Goal: Task Accomplishment & Management: Use online tool/utility

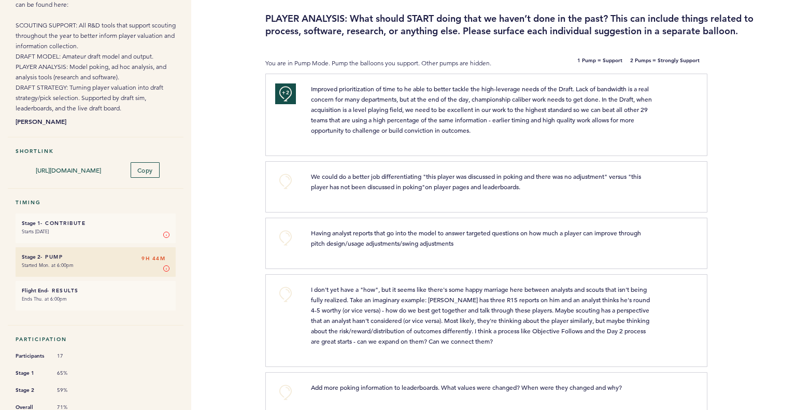
scroll to position [104, 0]
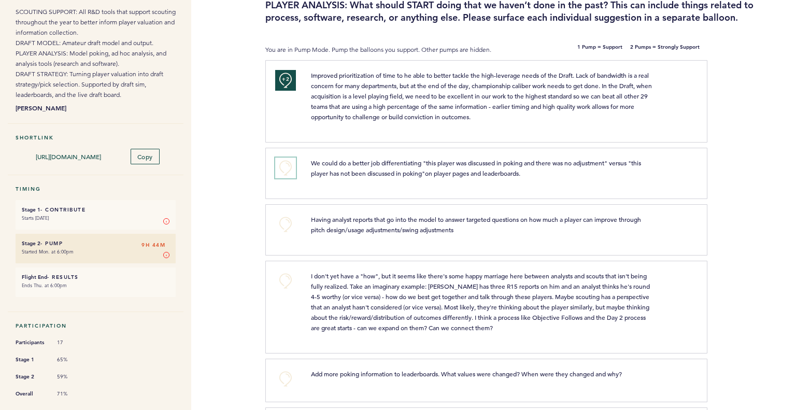
click at [284, 174] on button "+0" at bounding box center [285, 168] width 21 height 21
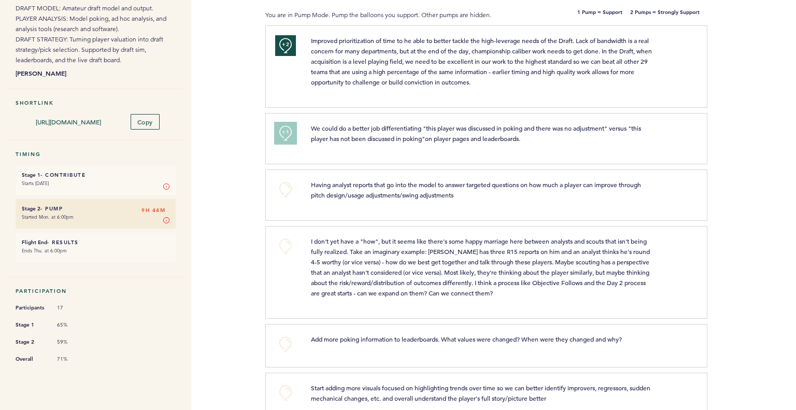
scroll to position [156, 0]
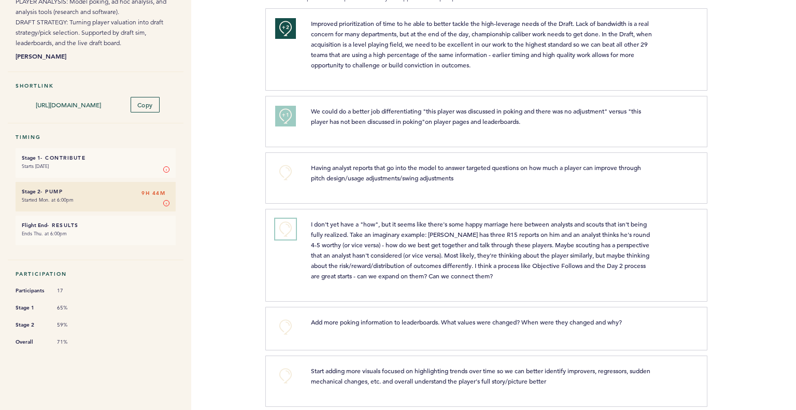
click at [291, 231] on button "+0" at bounding box center [285, 229] width 21 height 21
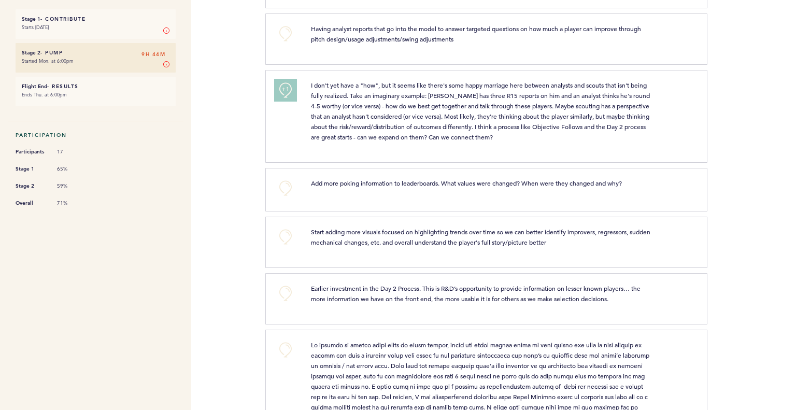
scroll to position [311, 0]
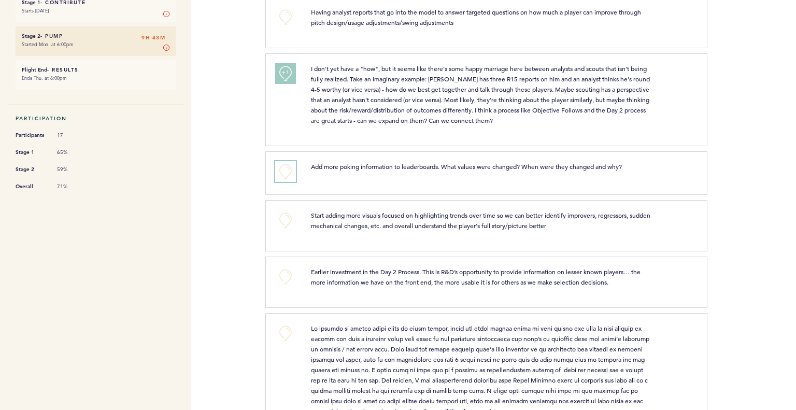
click at [290, 172] on button "+0" at bounding box center [285, 171] width 21 height 21
click at [287, 273] on button "+0" at bounding box center [285, 276] width 21 height 21
click at [0, 0] on span "+0" at bounding box center [0, 0] width 0 height 0
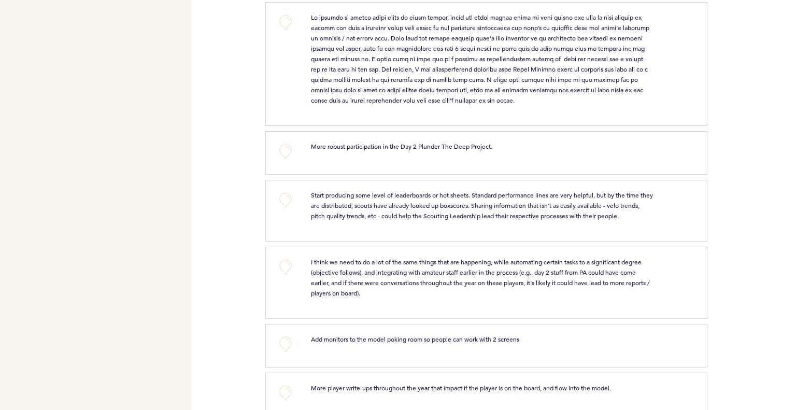
scroll to position [570, 0]
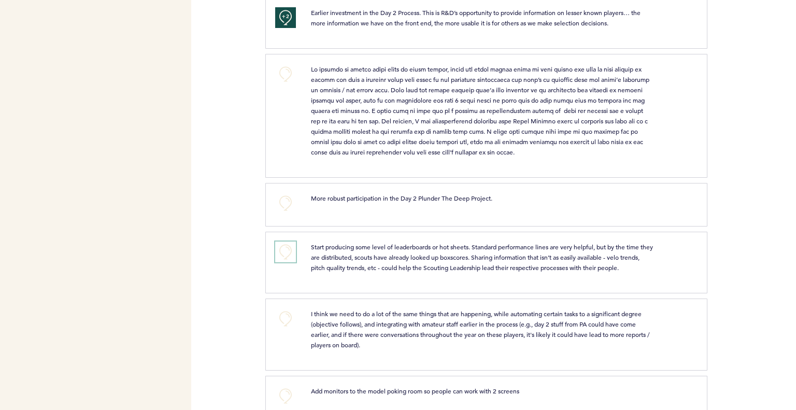
click at [278, 250] on button "+0" at bounding box center [285, 252] width 21 height 21
click at [278, 249] on button "+0" at bounding box center [285, 252] width 21 height 21
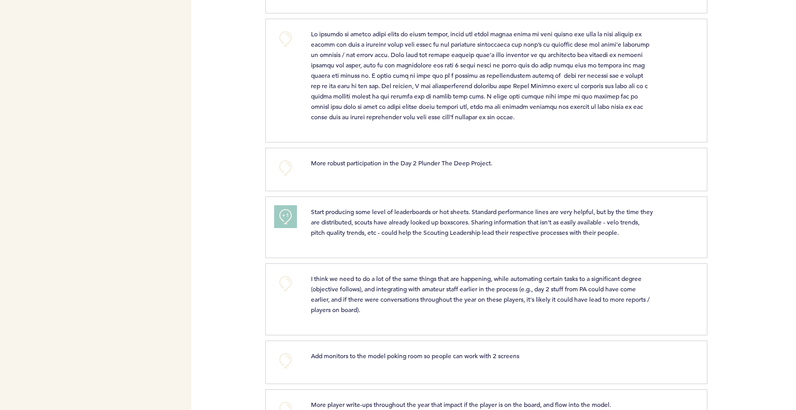
scroll to position [640, 0]
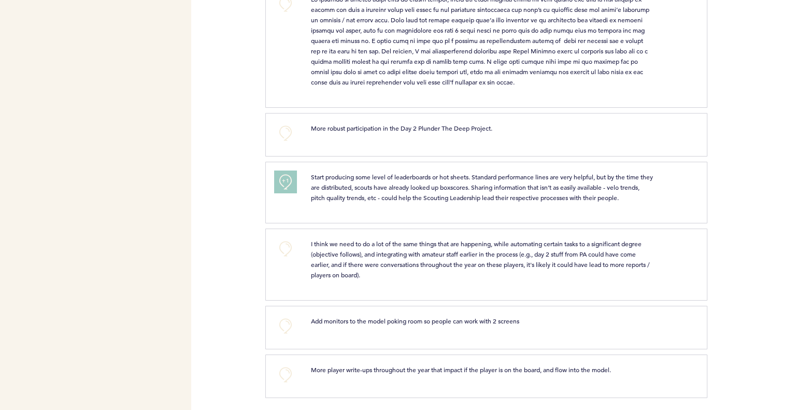
click at [290, 181] on button "+1" at bounding box center [285, 182] width 21 height 21
click at [288, 323] on button "+0" at bounding box center [285, 326] width 21 height 21
click at [286, 376] on button "+0" at bounding box center [285, 374] width 21 height 21
click at [286, 376] on button "+1" at bounding box center [285, 374] width 21 height 21
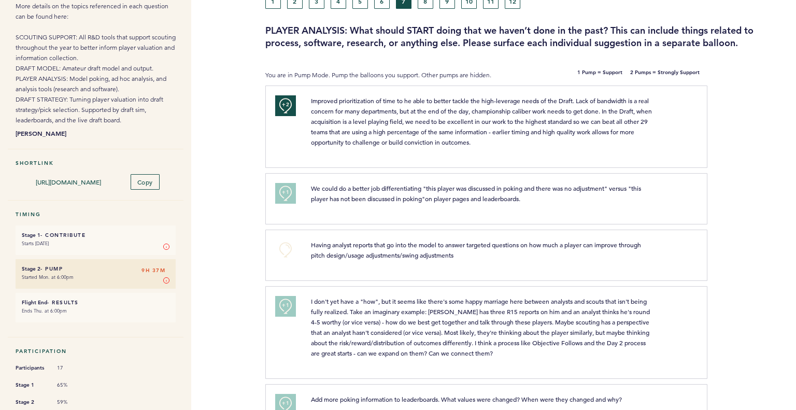
scroll to position [0, 0]
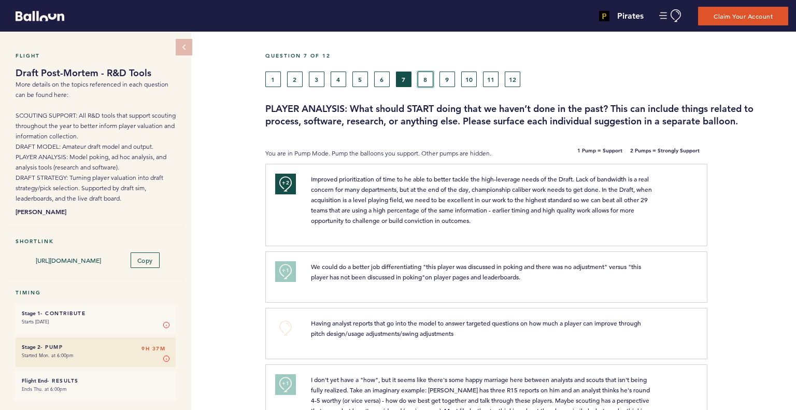
click at [424, 79] on button "8" at bounding box center [426, 80] width 16 height 16
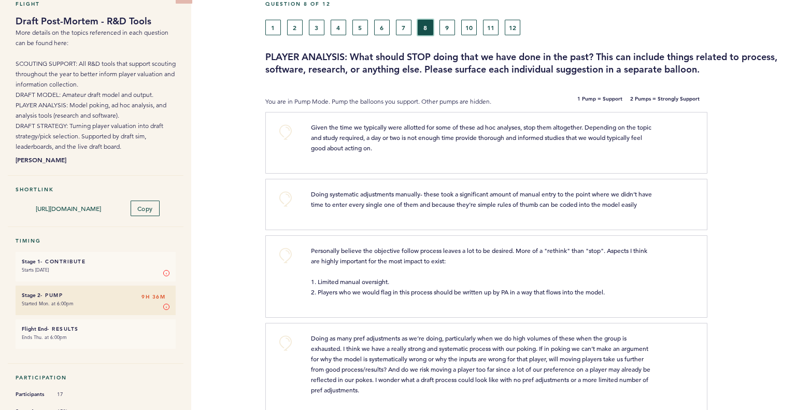
scroll to position [104, 0]
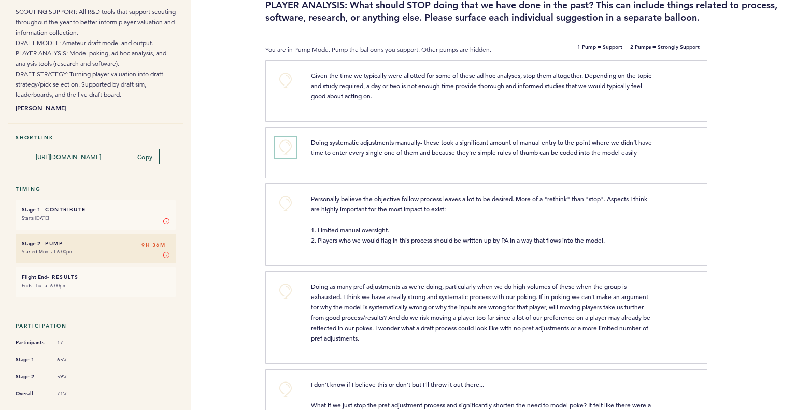
click at [288, 147] on button "+0" at bounding box center [285, 147] width 21 height 21
click at [288, 147] on span "+1" at bounding box center [285, 146] width 7 height 10
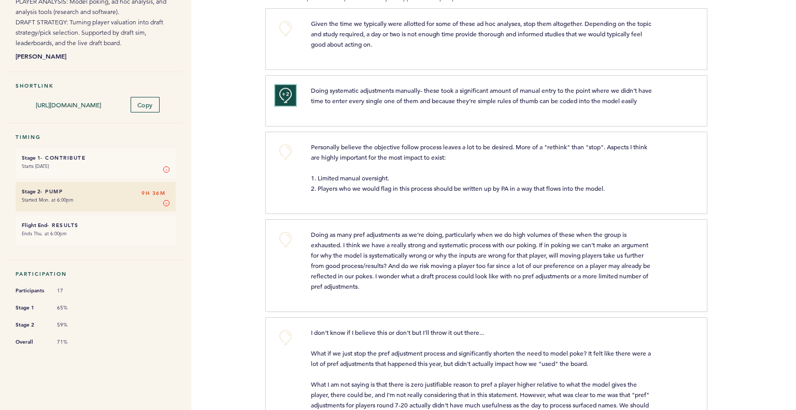
scroll to position [207, 0]
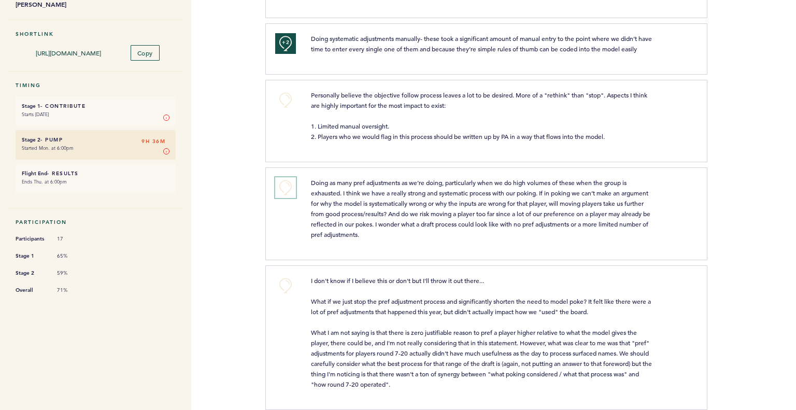
click at [280, 196] on button "+0" at bounding box center [285, 187] width 21 height 21
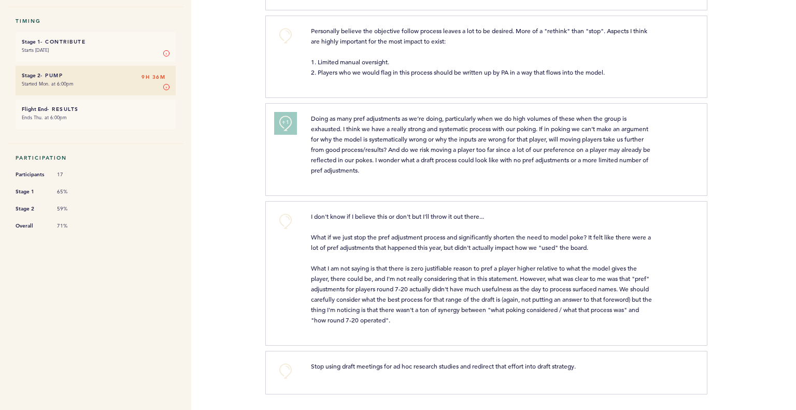
scroll to position [280, 0]
click at [290, 363] on button "+0" at bounding box center [285, 371] width 21 height 21
click at [290, 368] on button "+1" at bounding box center [285, 371] width 21 height 21
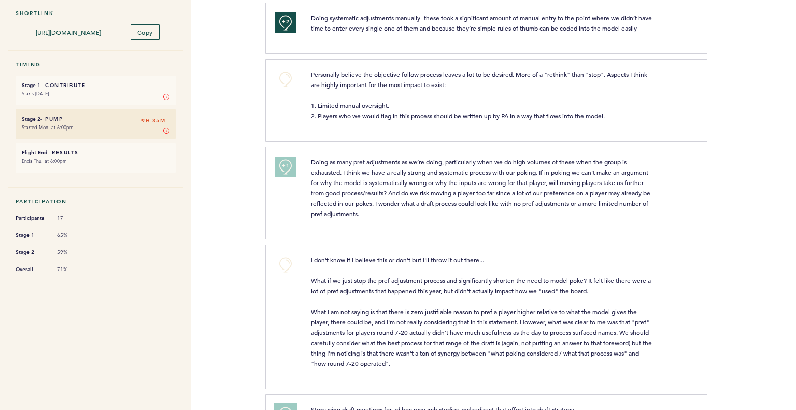
scroll to position [0, 0]
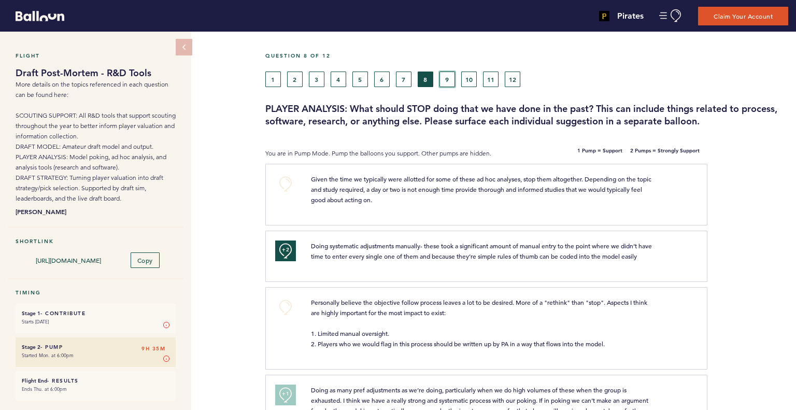
click at [444, 80] on button "9" at bounding box center [448, 80] width 16 height 16
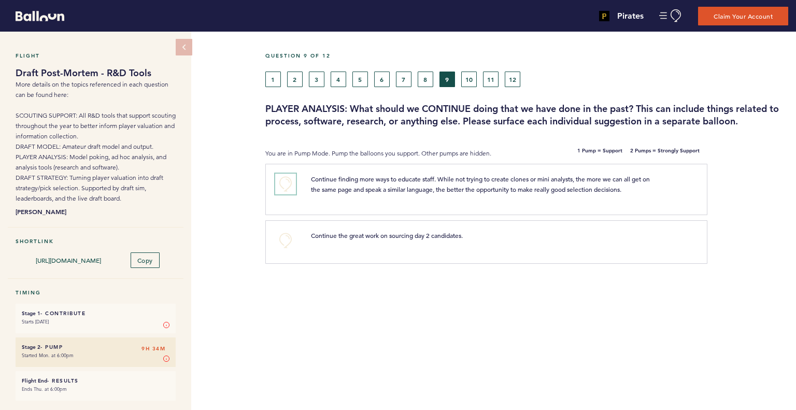
click at [288, 179] on button "+0" at bounding box center [285, 184] width 21 height 21
click at [288, 179] on span "+1" at bounding box center [285, 183] width 7 height 10
click at [467, 76] on button "10" at bounding box center [469, 80] width 16 height 16
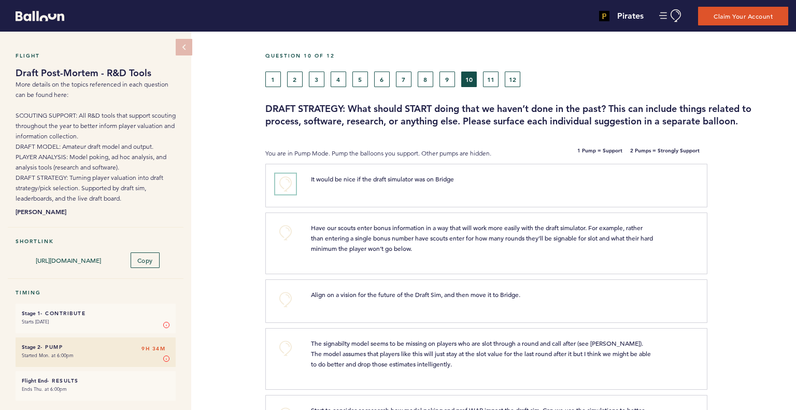
click at [281, 184] on button "+0" at bounding box center [285, 184] width 21 height 21
click at [282, 184] on span "+1" at bounding box center [285, 183] width 7 height 10
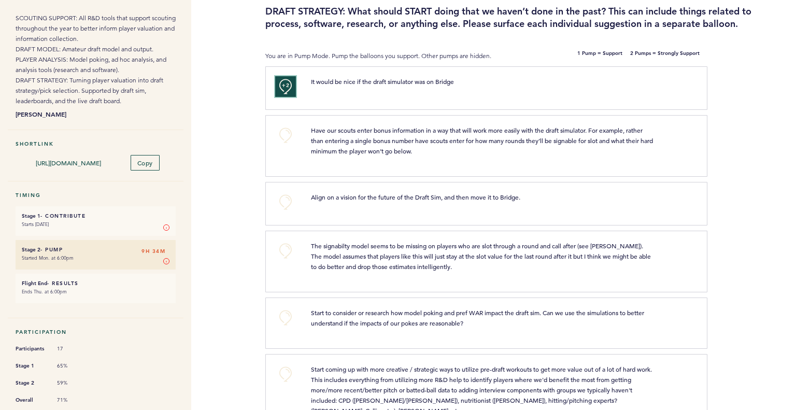
scroll to position [104, 0]
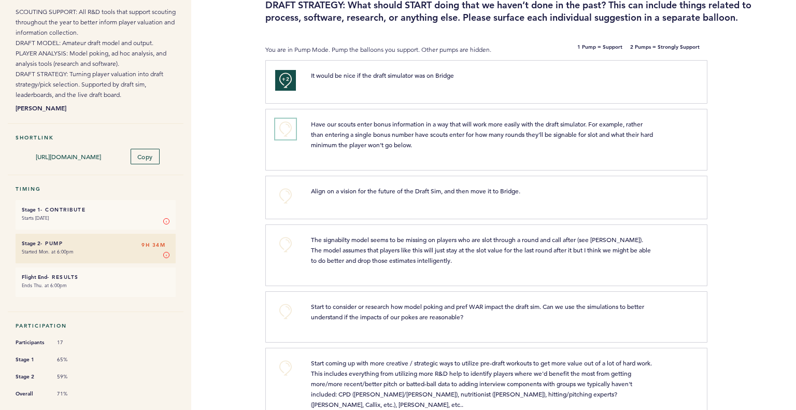
click at [287, 131] on button "+0" at bounding box center [285, 129] width 21 height 21
click at [287, 131] on span "+1" at bounding box center [285, 128] width 7 height 10
click at [286, 201] on button "+0" at bounding box center [285, 196] width 21 height 21
click at [721, 173] on div at bounding box center [752, 143] width 89 height 64
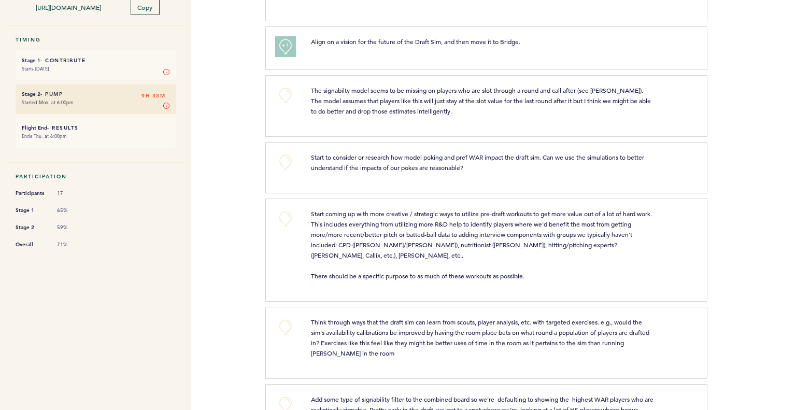
scroll to position [259, 0]
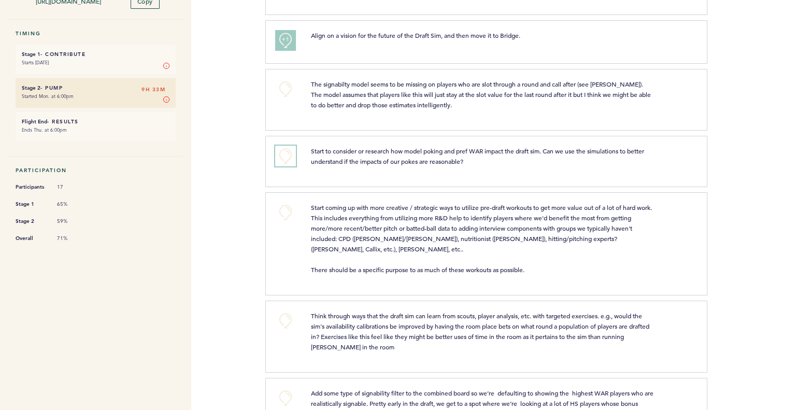
click at [291, 155] on button "+0" at bounding box center [285, 156] width 21 height 21
click at [291, 155] on button "+1" at bounding box center [285, 156] width 21 height 21
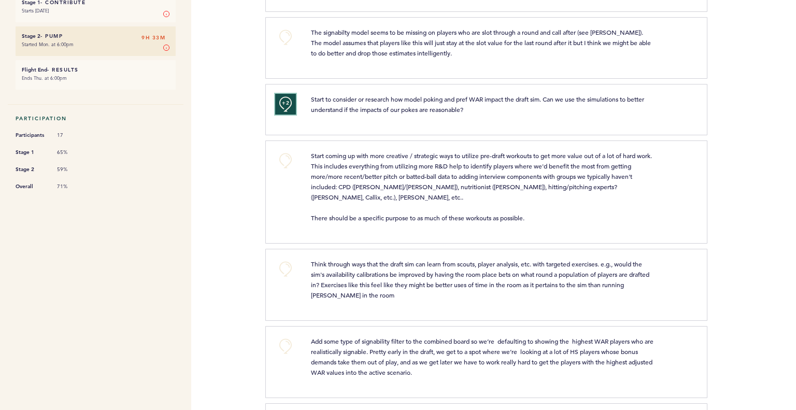
scroll to position [363, 0]
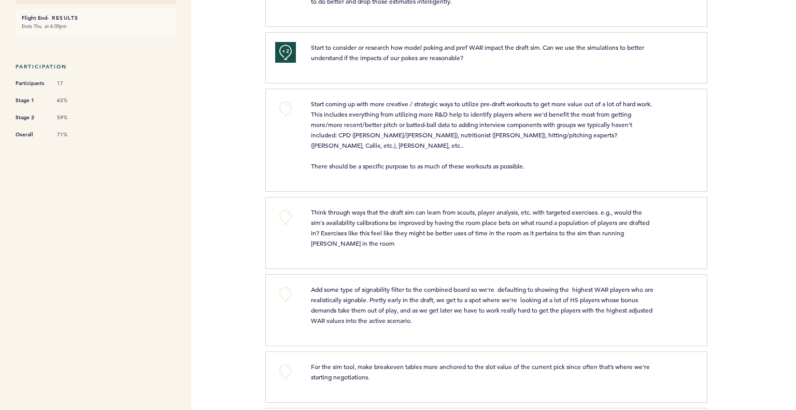
click at [253, 209] on div "Pirates [EMAIL_ADDRESS][PERSON_NAME][DOMAIN_NAME] Team Domain: pirates Notifica…" at bounding box center [398, 205] width 796 height 410
click at [248, 199] on div "Pirates [EMAIL_ADDRESS][PERSON_NAME][DOMAIN_NAME] Team Domain: pirates Notifica…" at bounding box center [398, 205] width 796 height 410
click at [279, 102] on button "+0" at bounding box center [285, 108] width 21 height 21
click at [284, 111] on button "+1" at bounding box center [285, 108] width 21 height 21
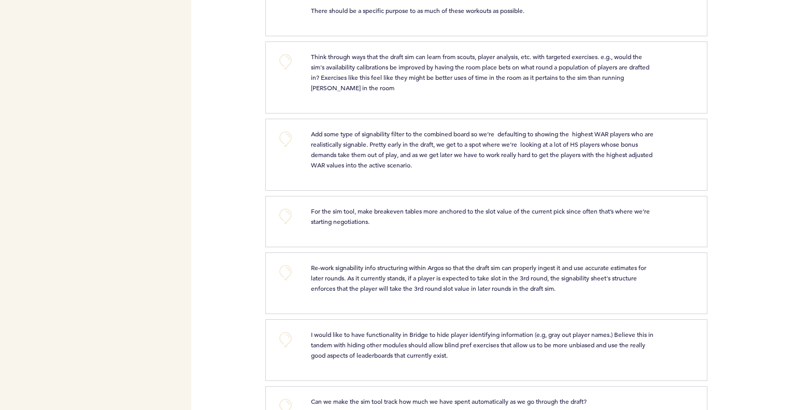
scroll to position [570, 0]
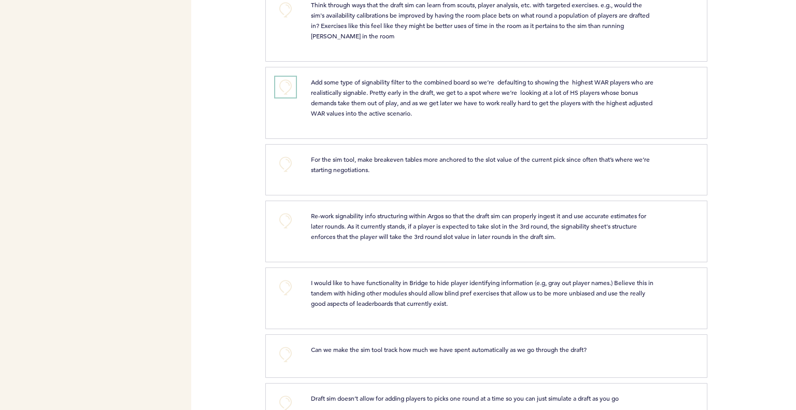
click at [284, 79] on button "+0" at bounding box center [285, 87] width 21 height 21
click at [284, 79] on button "+1" at bounding box center [285, 87] width 21 height 21
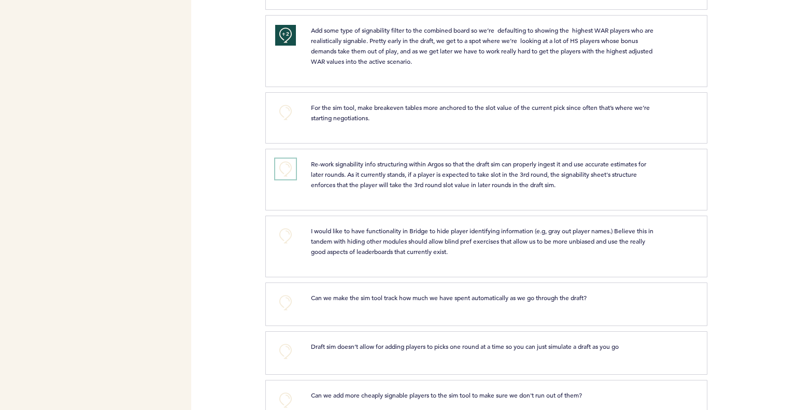
click at [290, 159] on button "+0" at bounding box center [285, 169] width 21 height 21
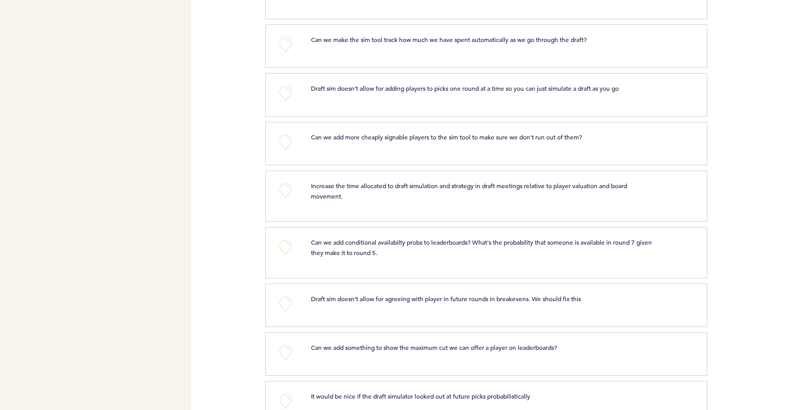
scroll to position [881, 0]
click at [292, 131] on button "+0" at bounding box center [285, 141] width 21 height 21
click at [280, 182] on button "+0" at bounding box center [285, 189] width 21 height 21
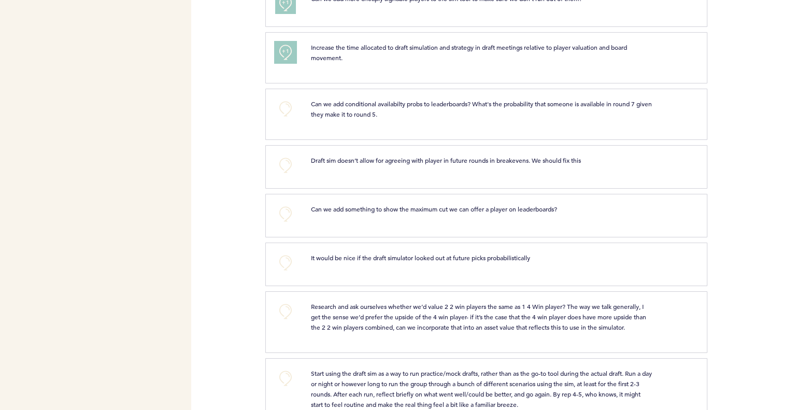
scroll to position [1037, 0]
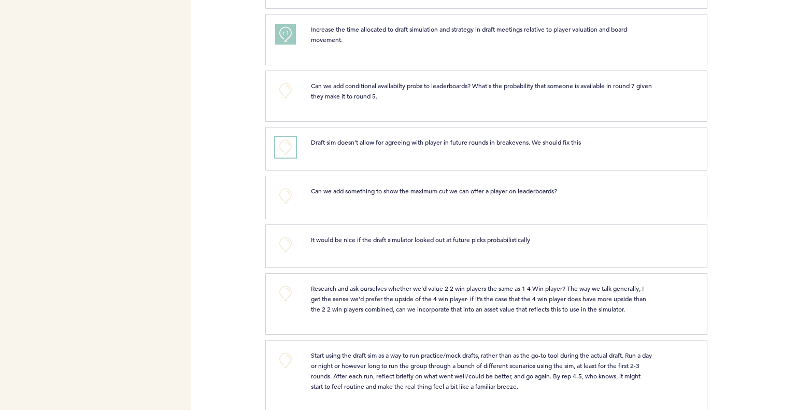
click at [290, 137] on button "+0" at bounding box center [285, 147] width 21 height 21
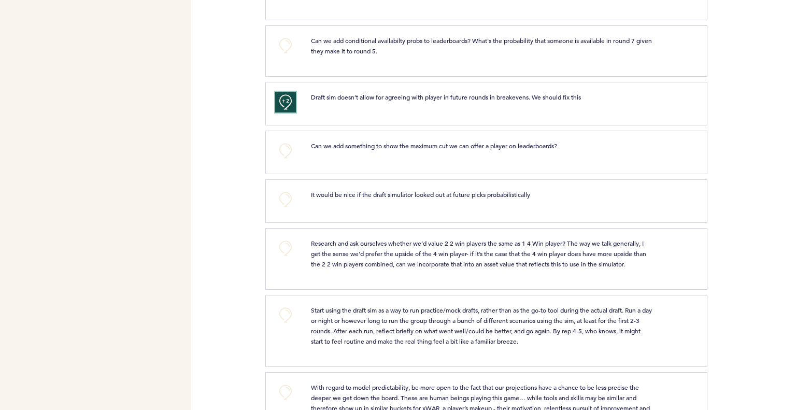
scroll to position [1140, 0]
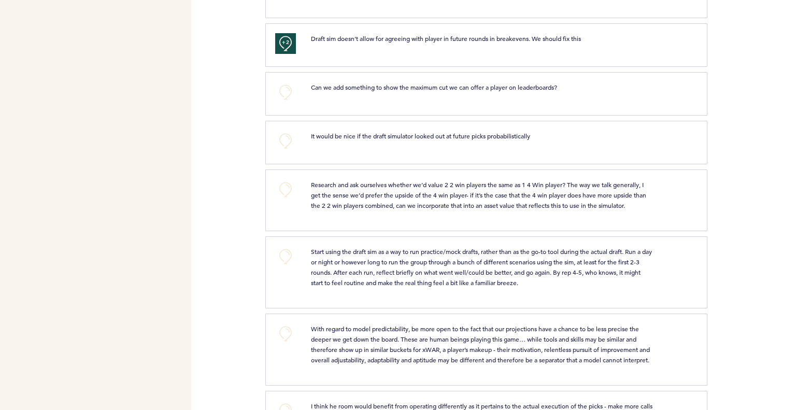
click at [299, 90] on div "+0 Can we add something to show the maximum cut we can offer a player on leader…" at bounding box center [486, 94] width 442 height 44
click at [291, 82] on button "+0" at bounding box center [285, 92] width 21 height 21
click at [291, 82] on button "+1" at bounding box center [285, 92] width 21 height 21
click at [242, 127] on div "Pirates [EMAIL_ADDRESS][PERSON_NAME][DOMAIN_NAME] Team Domain: pirates Notifica…" at bounding box center [398, 205] width 796 height 410
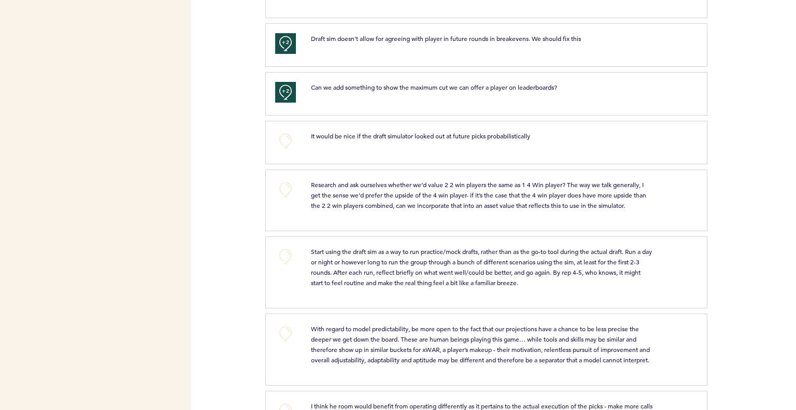
scroll to position [1192, 0]
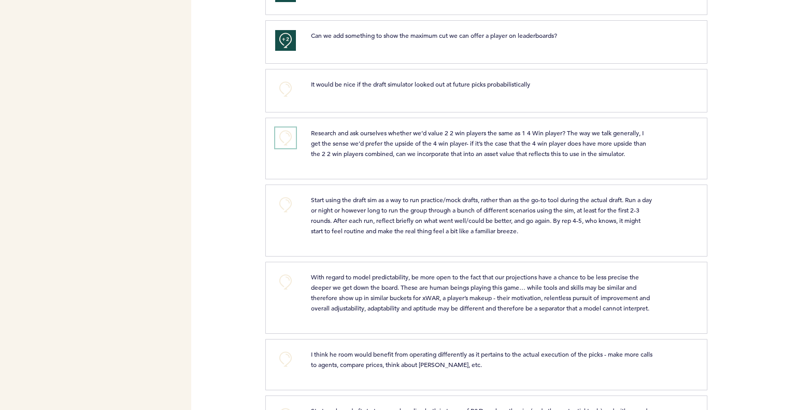
click at [290, 128] on button "+0" at bounding box center [285, 138] width 21 height 21
click at [290, 128] on button "+1" at bounding box center [285, 138] width 21 height 21
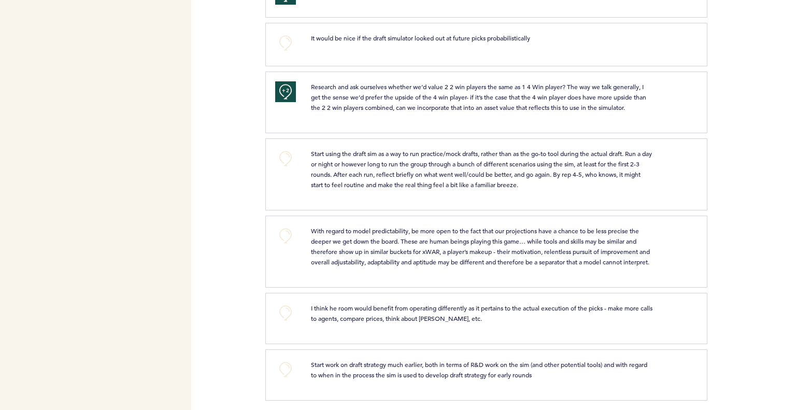
click at [732, 163] on div at bounding box center [752, 178] width 89 height 75
click at [288, 306] on button "+0" at bounding box center [285, 313] width 21 height 21
click at [286, 365] on button "+0" at bounding box center [285, 369] width 21 height 21
click at [286, 365] on span "+1" at bounding box center [285, 368] width 7 height 10
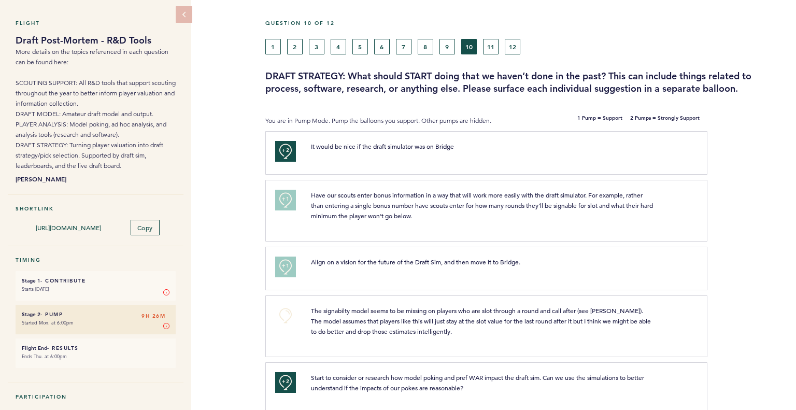
scroll to position [0, 0]
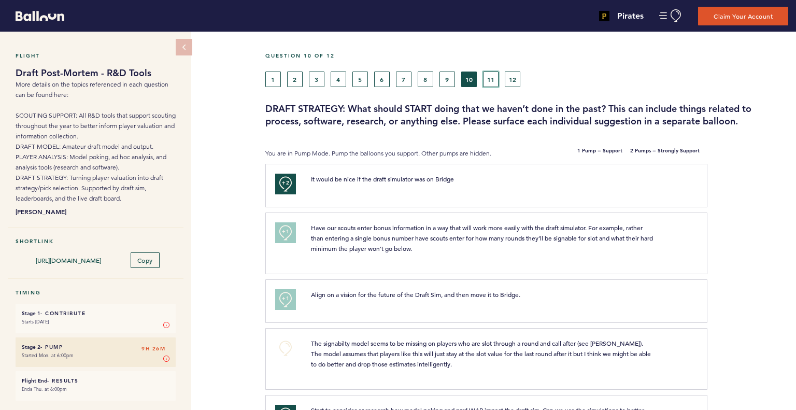
click at [495, 78] on button "11" at bounding box center [491, 80] width 16 height 16
